Goal: Check status: Check status

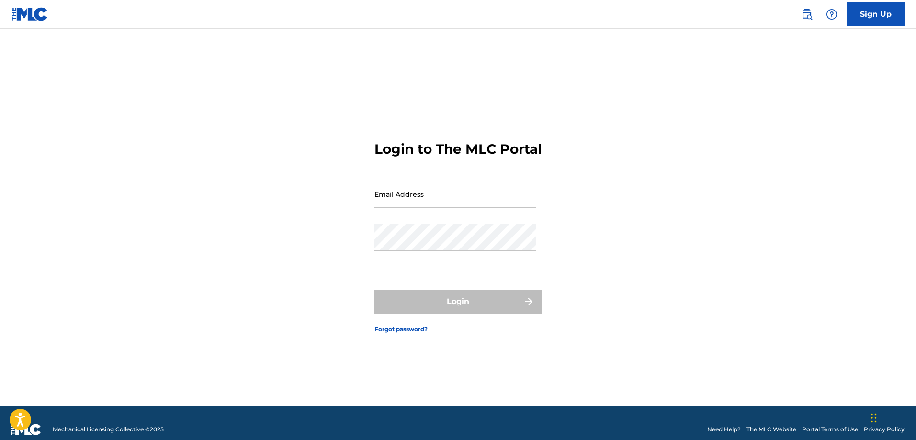
click at [422, 204] on input "Email Address" at bounding box center [455, 194] width 162 height 27
type input "[EMAIL_ADDRESS][DOMAIN_NAME]"
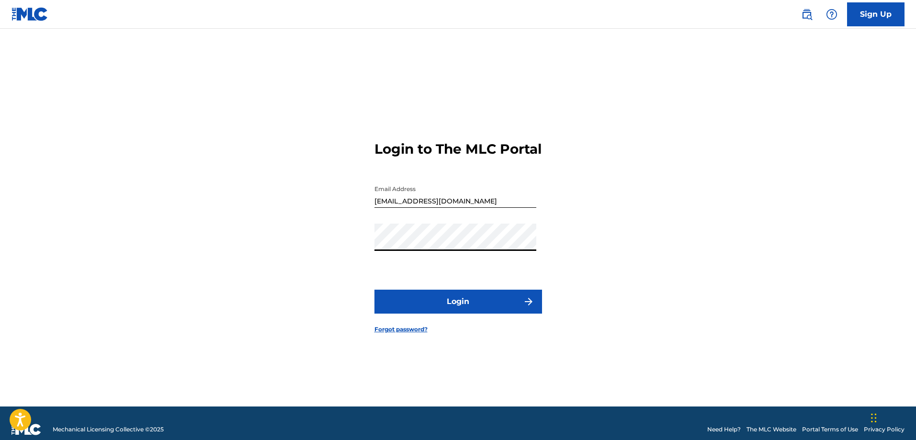
click at [489, 312] on button "Login" at bounding box center [458, 302] width 168 height 24
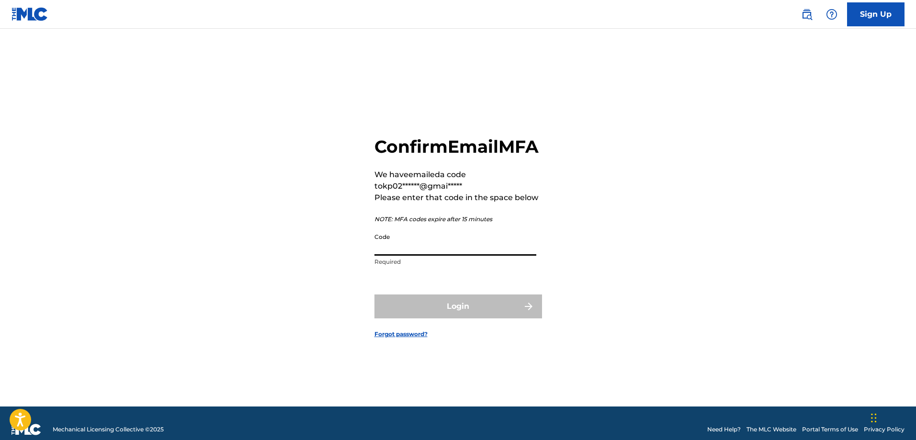
click at [456, 256] on input "Code" at bounding box center [455, 241] width 162 height 27
paste input "849607"
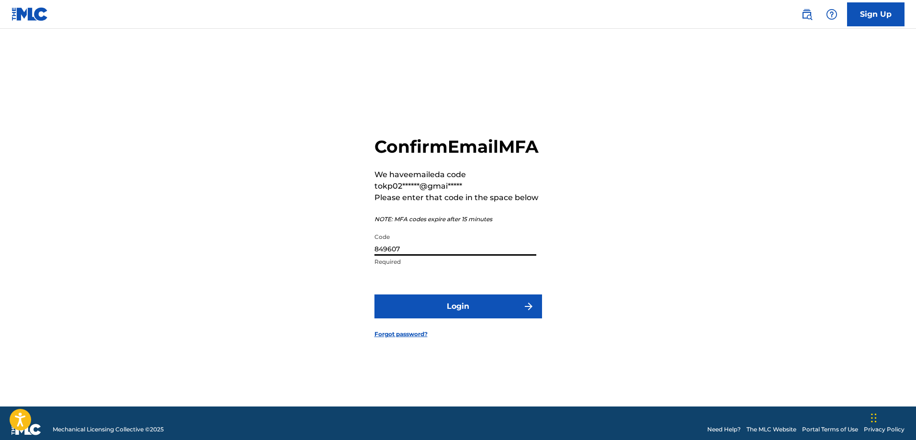
type input "849607"
click at [477, 316] on button "Login" at bounding box center [458, 306] width 168 height 24
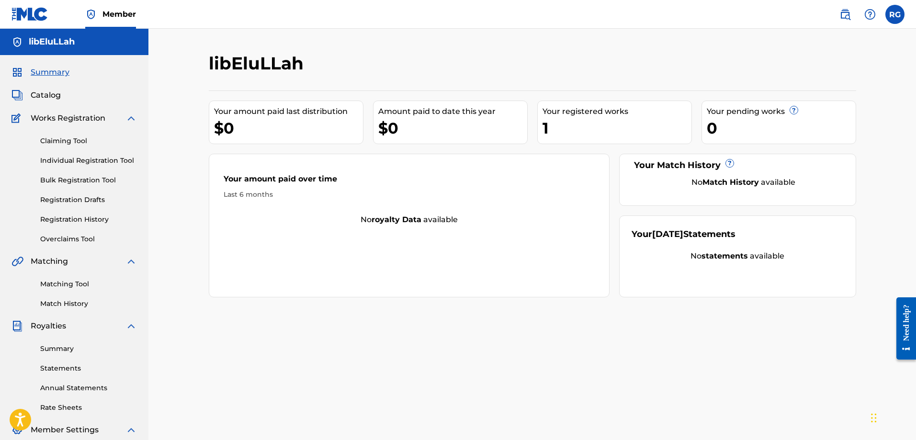
click at [565, 130] on div "1" at bounding box center [617, 128] width 149 height 22
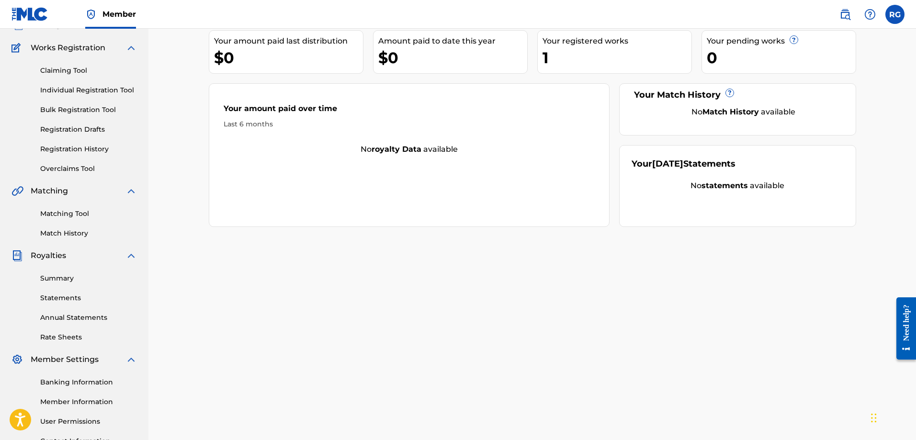
scroll to position [154, 0]
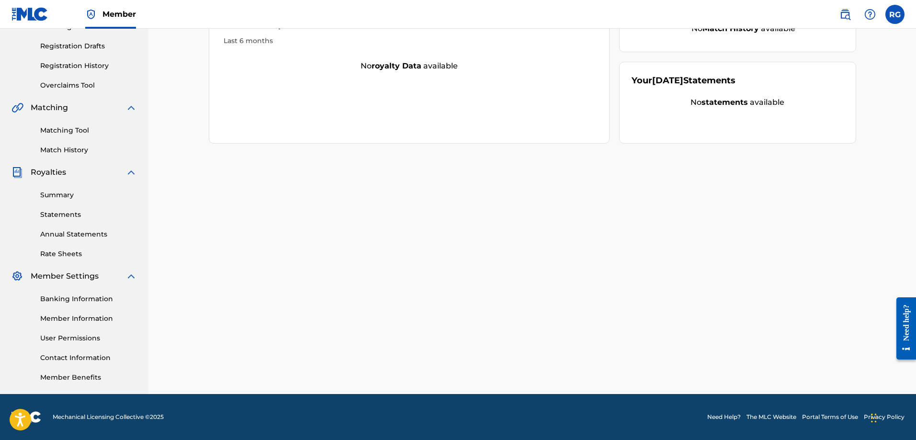
click at [87, 296] on link "Banking Information" at bounding box center [88, 299] width 97 height 10
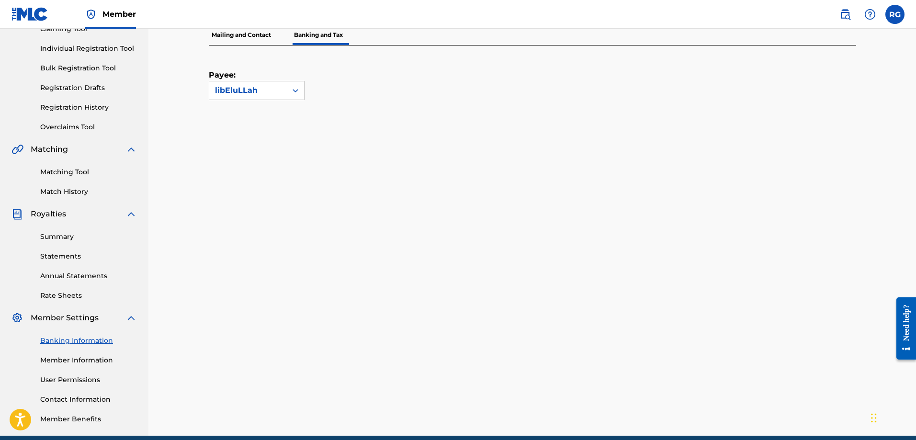
scroll to position [58, 0]
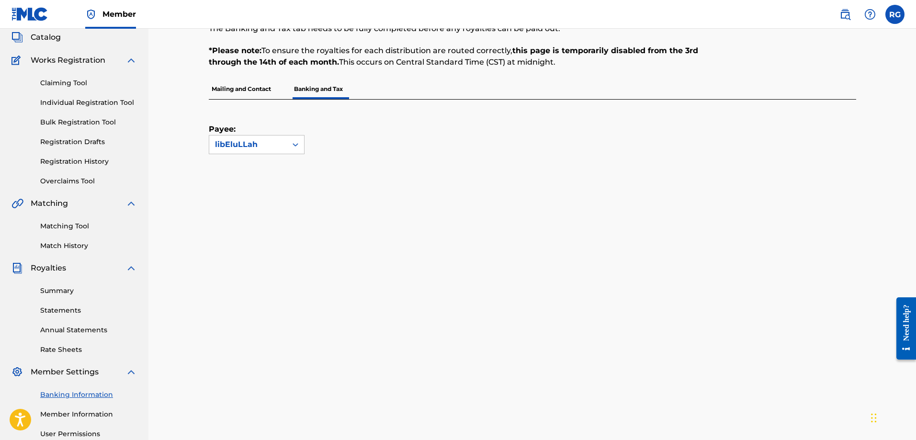
click at [62, 292] on link "Summary" at bounding box center [88, 291] width 97 height 10
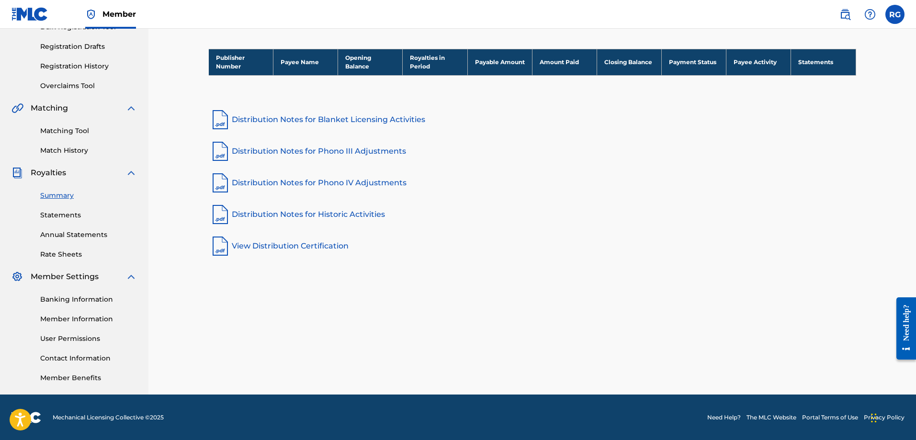
scroll to position [154, 0]
click at [64, 215] on link "Statements" at bounding box center [88, 215] width 97 height 10
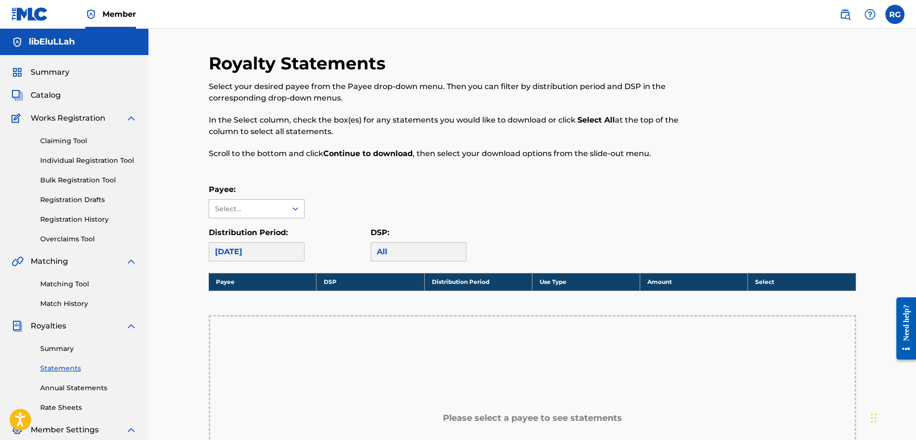
click at [264, 215] on div "Select..." at bounding box center [248, 209] width 78 height 18
click at [265, 226] on div "No options" at bounding box center [256, 227] width 95 height 19
click at [260, 209] on div "Select..." at bounding box center [247, 209] width 65 height 10
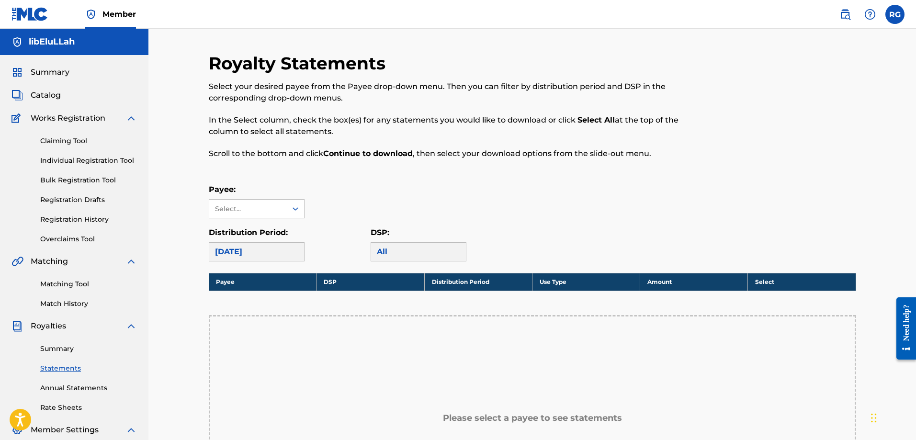
click at [81, 219] on link "Registration History" at bounding box center [88, 220] width 97 height 10
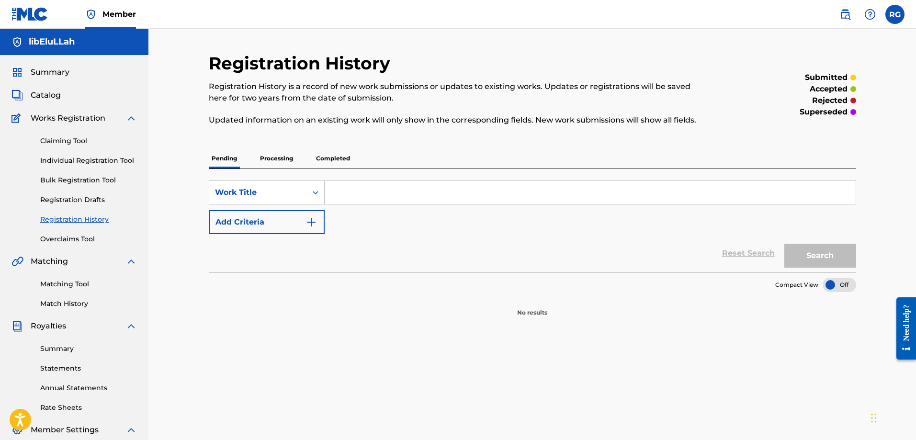
click at [286, 160] on p "Processing" at bounding box center [276, 158] width 39 height 20
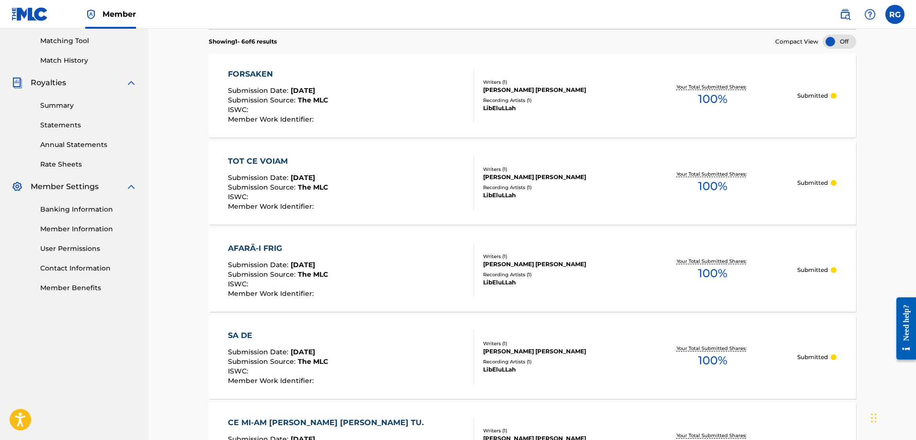
scroll to position [100, 0]
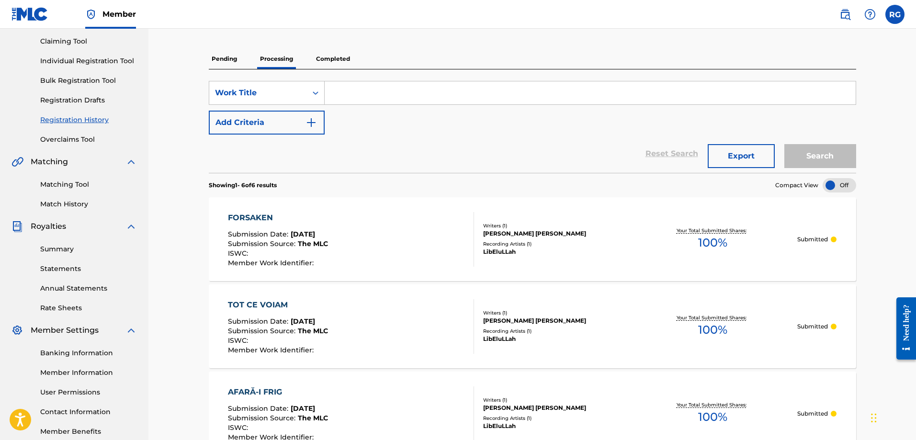
click at [325, 64] on p "Completed" at bounding box center [333, 59] width 40 height 20
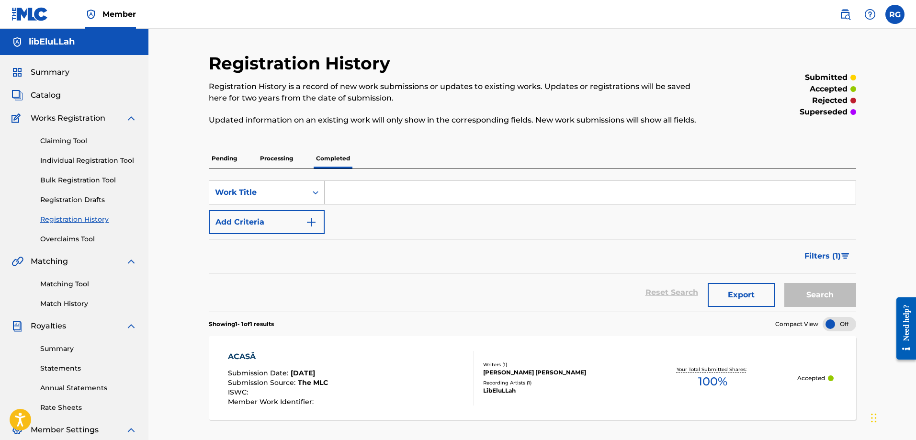
click at [287, 162] on p "Processing" at bounding box center [276, 158] width 39 height 20
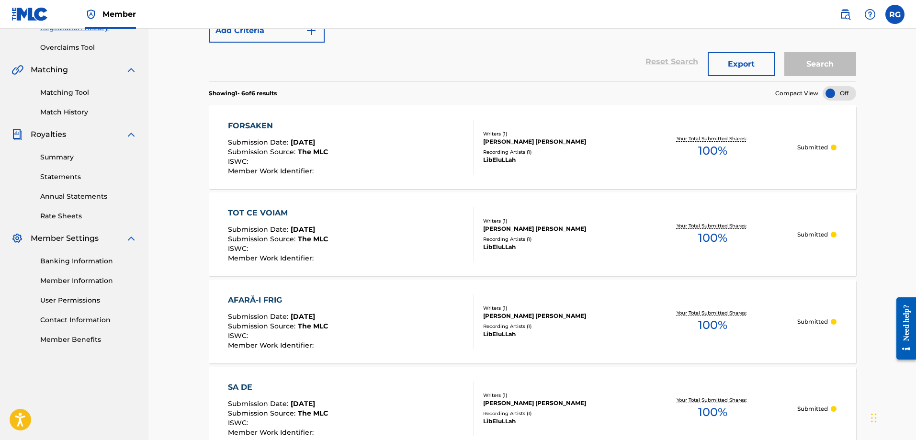
scroll to position [479, 0]
